Goal: Task Accomplishment & Management: Manage account settings

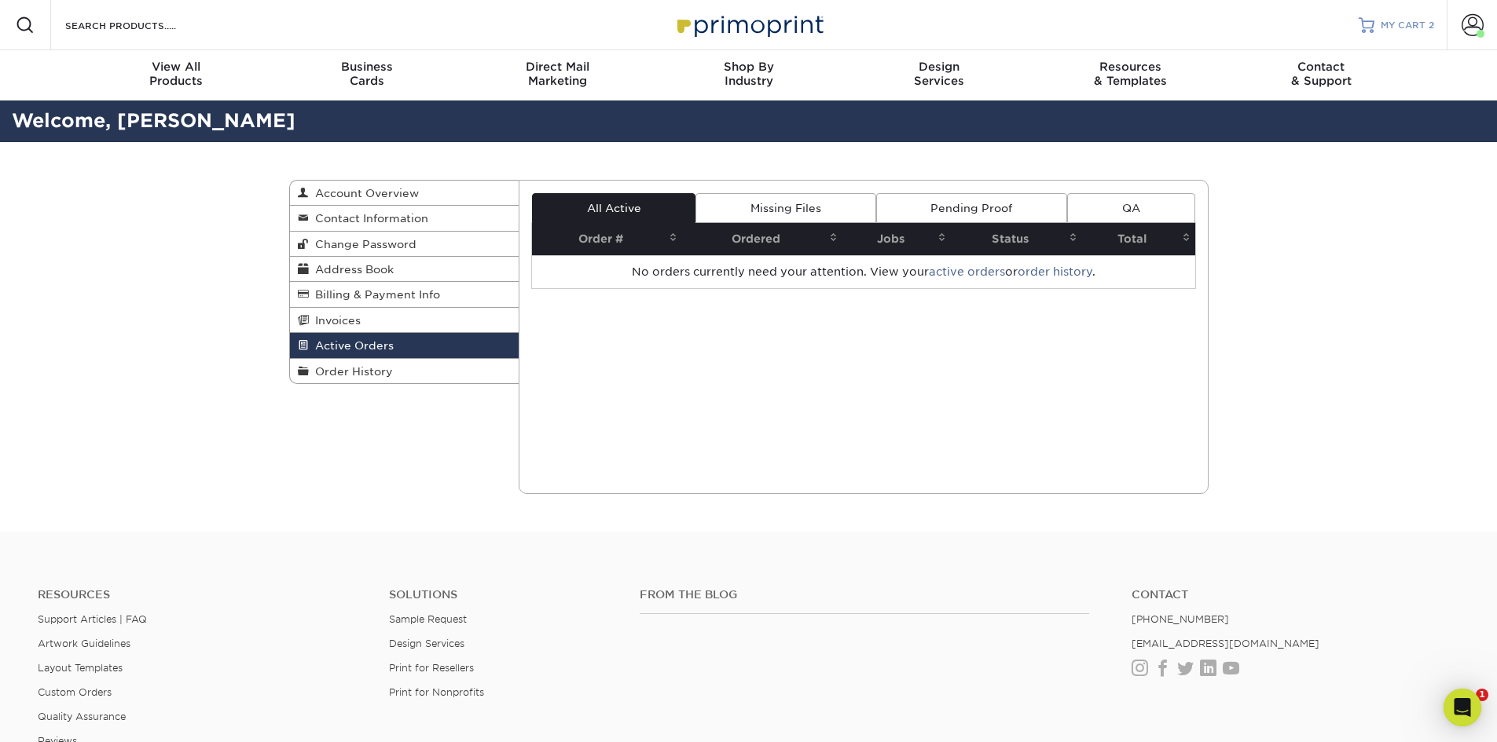
click at [1403, 27] on span "MY CART" at bounding box center [1402, 25] width 45 height 13
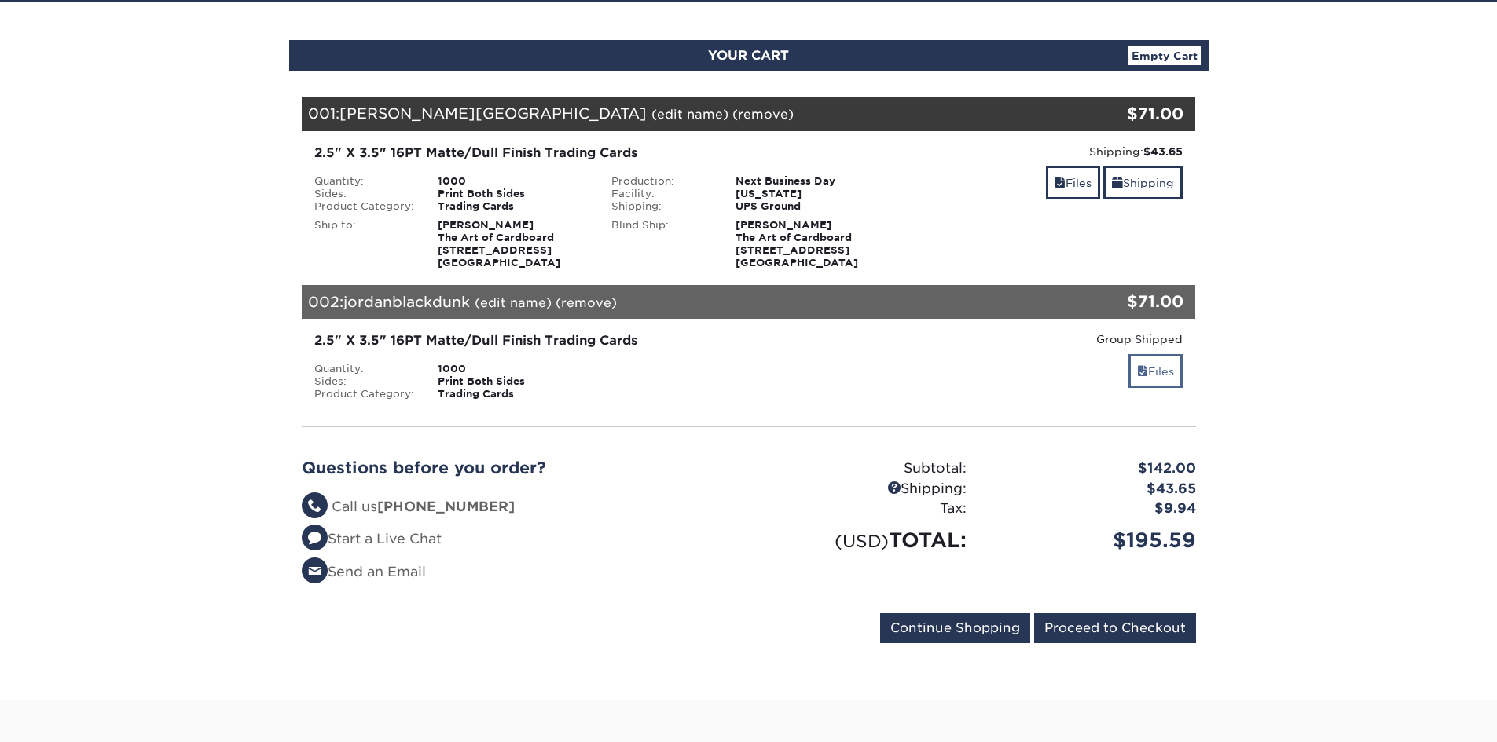
scroll to position [157, 0]
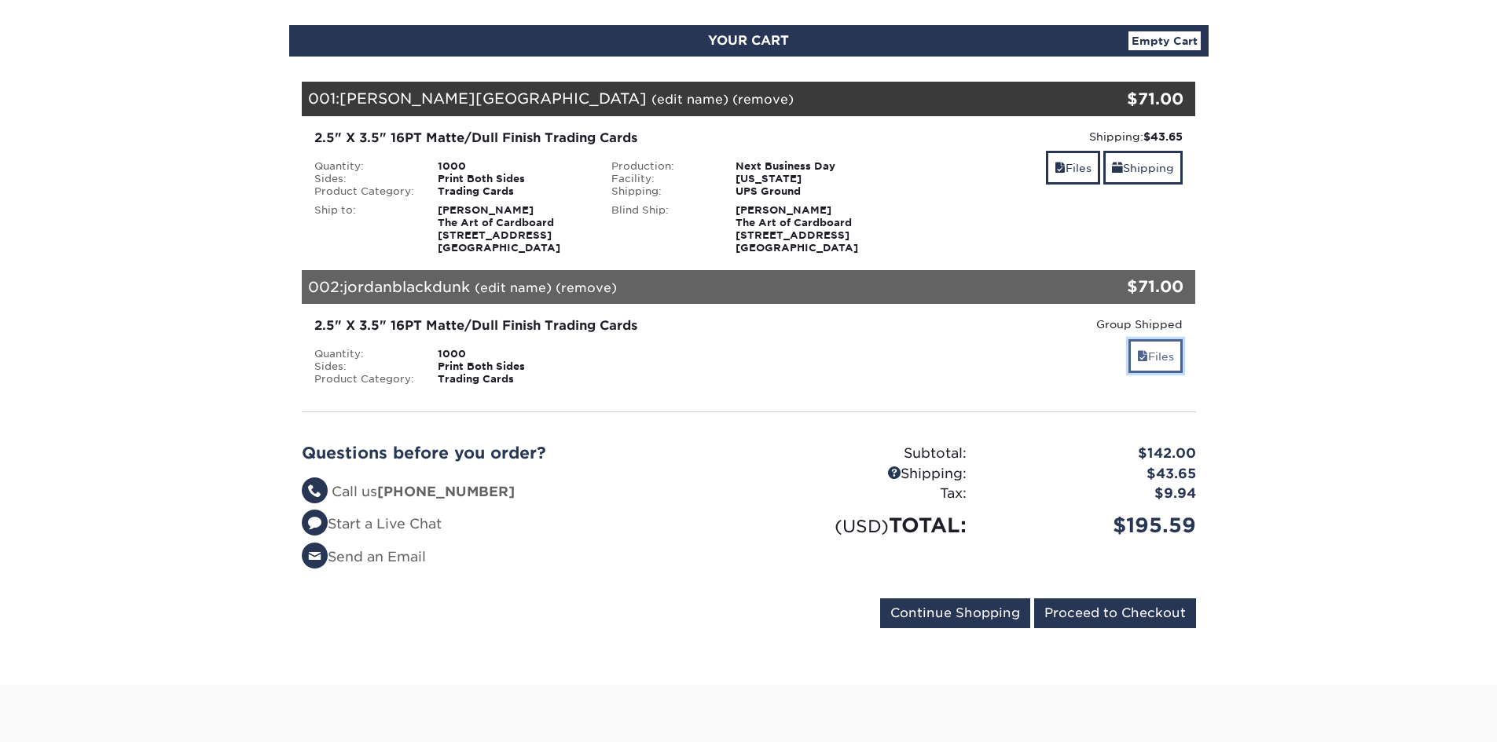
click at [1170, 355] on link "Files" at bounding box center [1155, 356] width 54 height 34
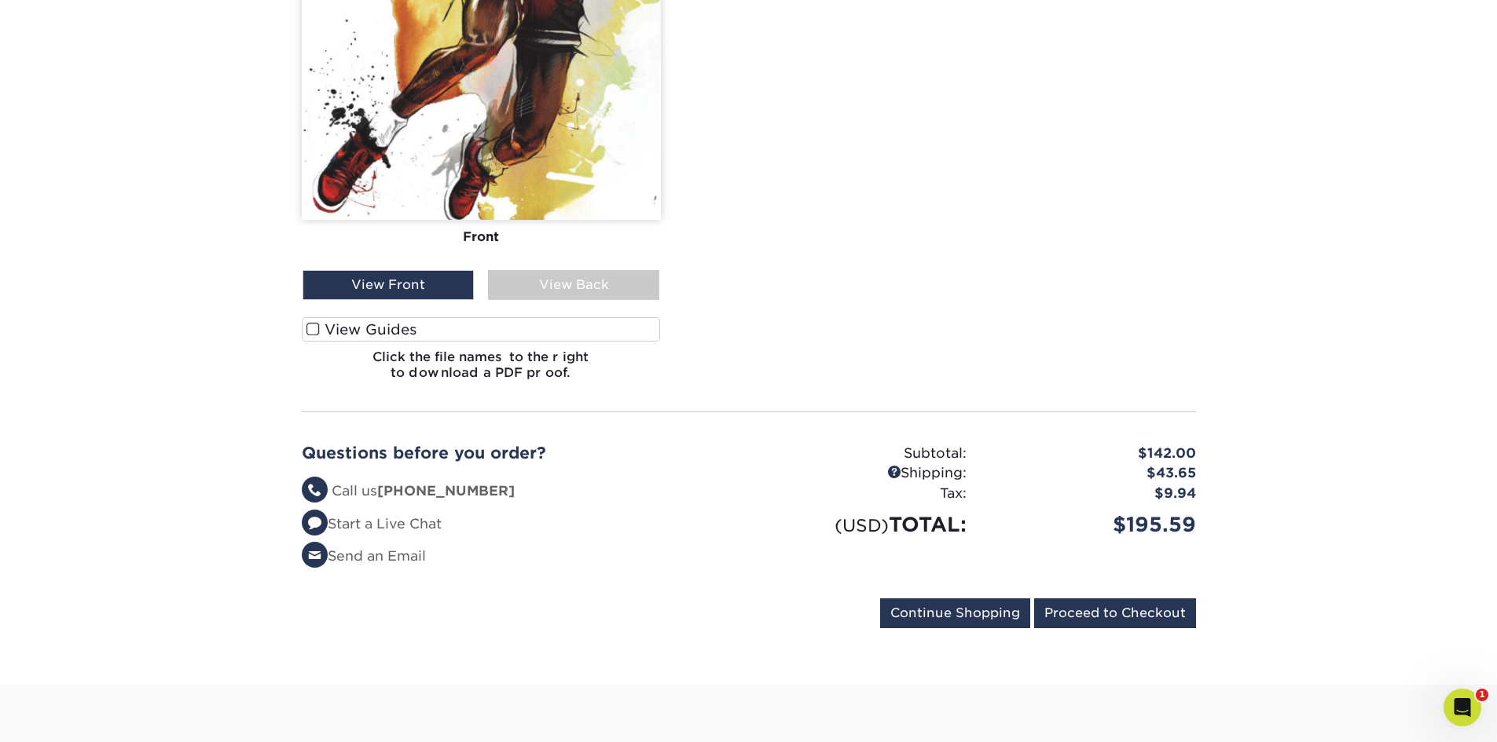
scroll to position [0, 0]
click at [317, 325] on span at bounding box center [312, 329] width 13 height 15
click at [0, 0] on input "View Guides" at bounding box center [0, 0] width 0 height 0
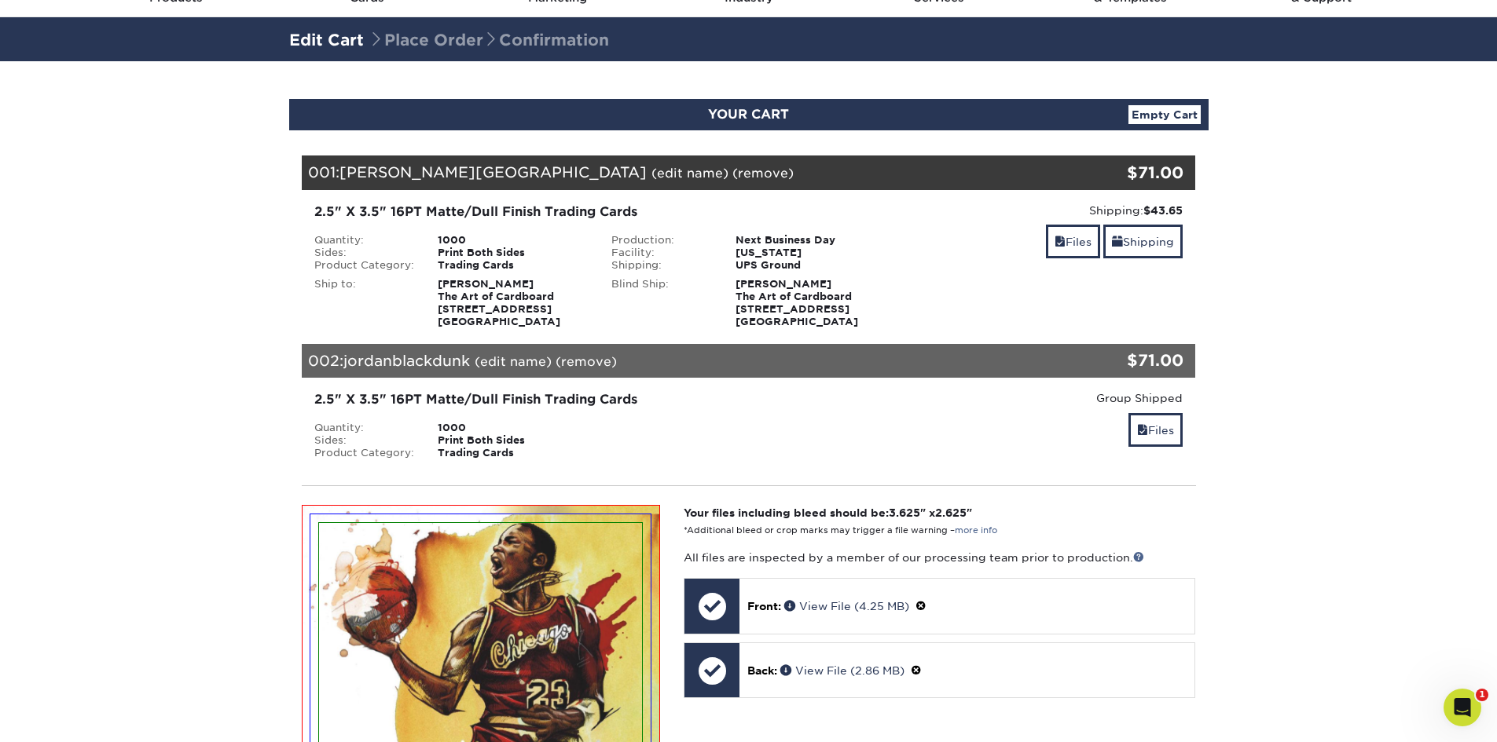
scroll to position [79, 0]
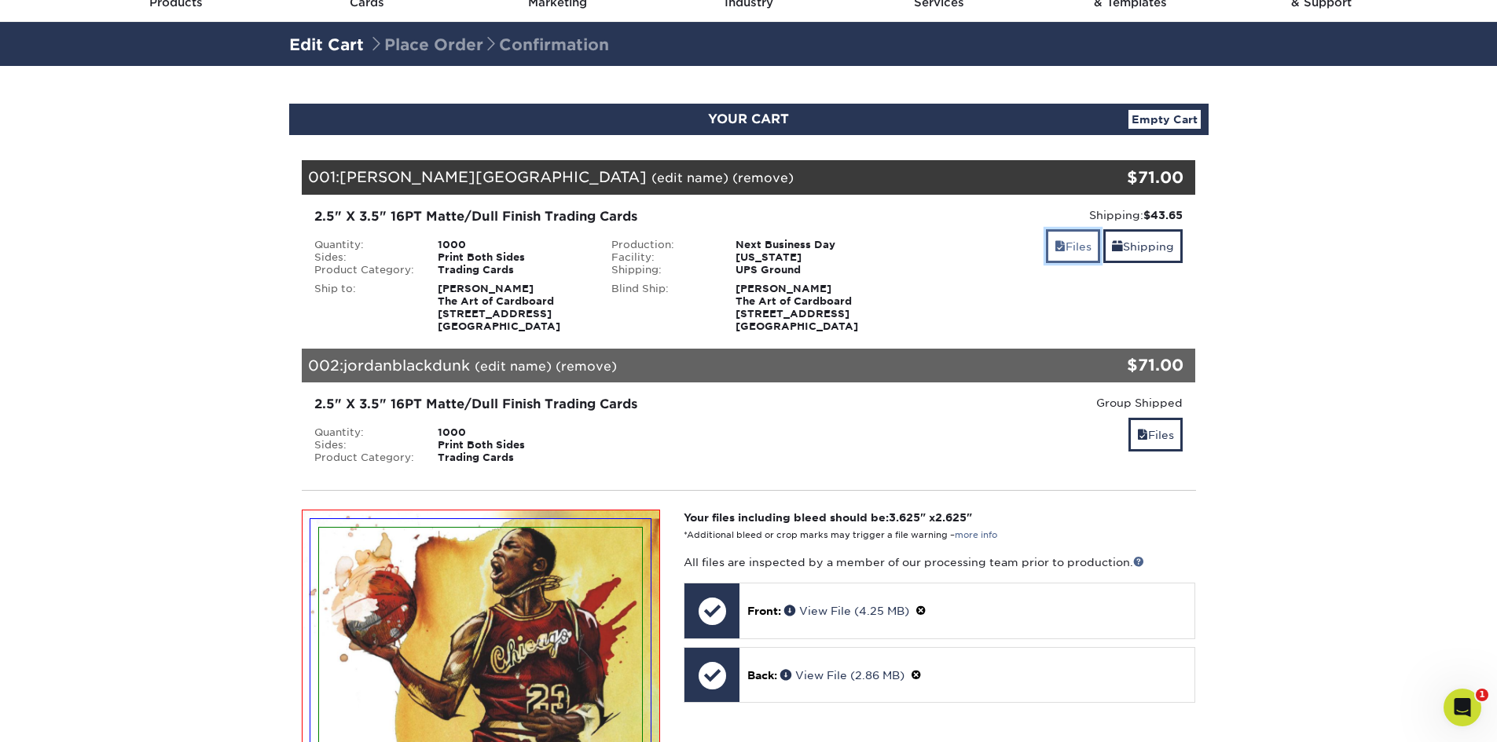
click at [1073, 252] on link "Files" at bounding box center [1073, 246] width 54 height 34
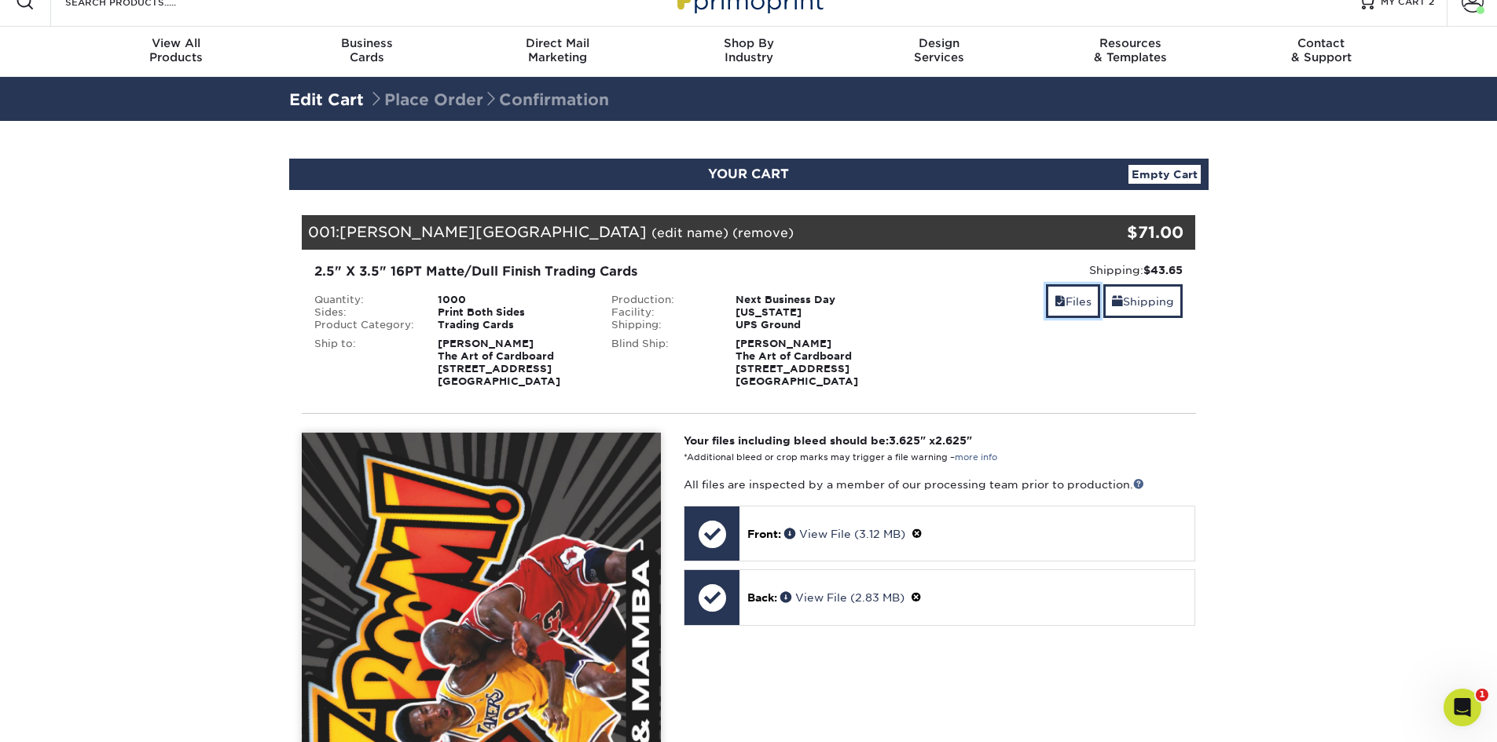
scroll to position [0, 0]
